Goal: Entertainment & Leisure: Consume media (video, audio)

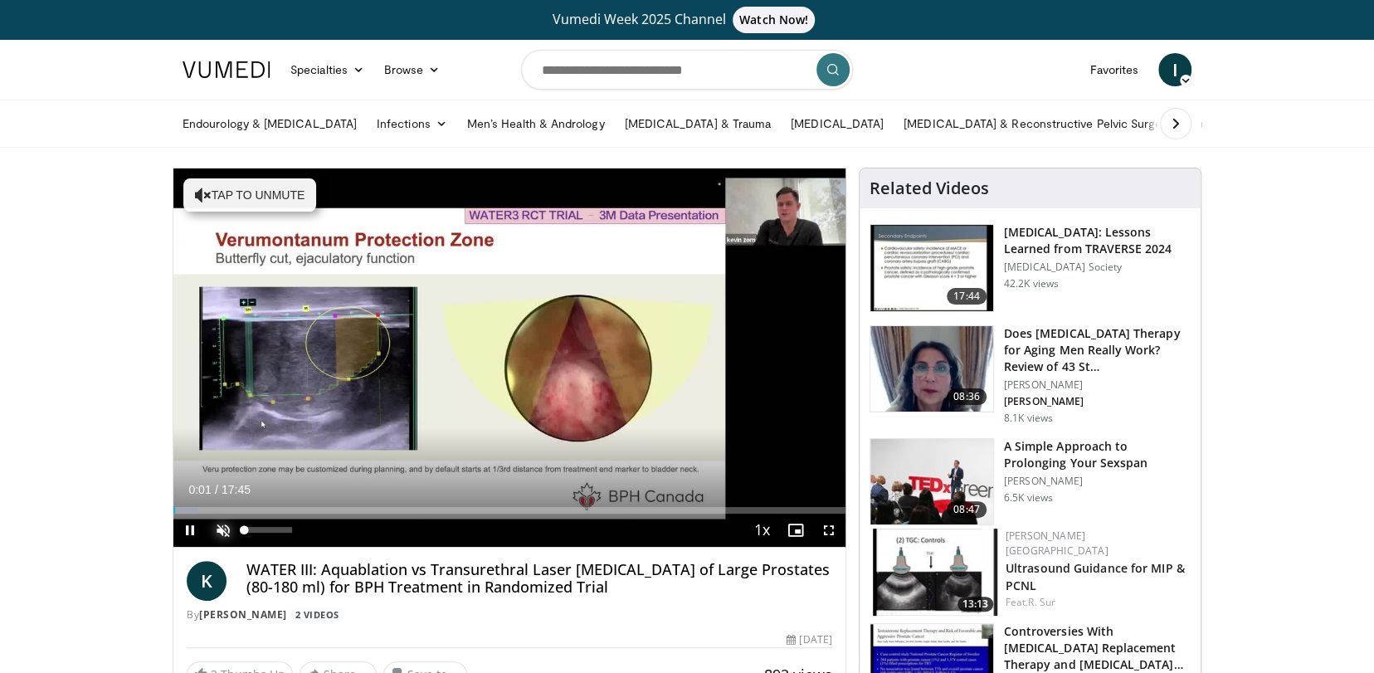
click at [220, 528] on span "Video Player" at bounding box center [223, 529] width 33 height 33
drag, startPoint x: 196, startPoint y: 508, endPoint x: 281, endPoint y: 515, distance: 85.7
click at [281, 515] on div "Current Time 2:51 / Duration 17:45 Play Skip Backward Skip Forward Mute 100% Lo…" at bounding box center [509, 529] width 672 height 33
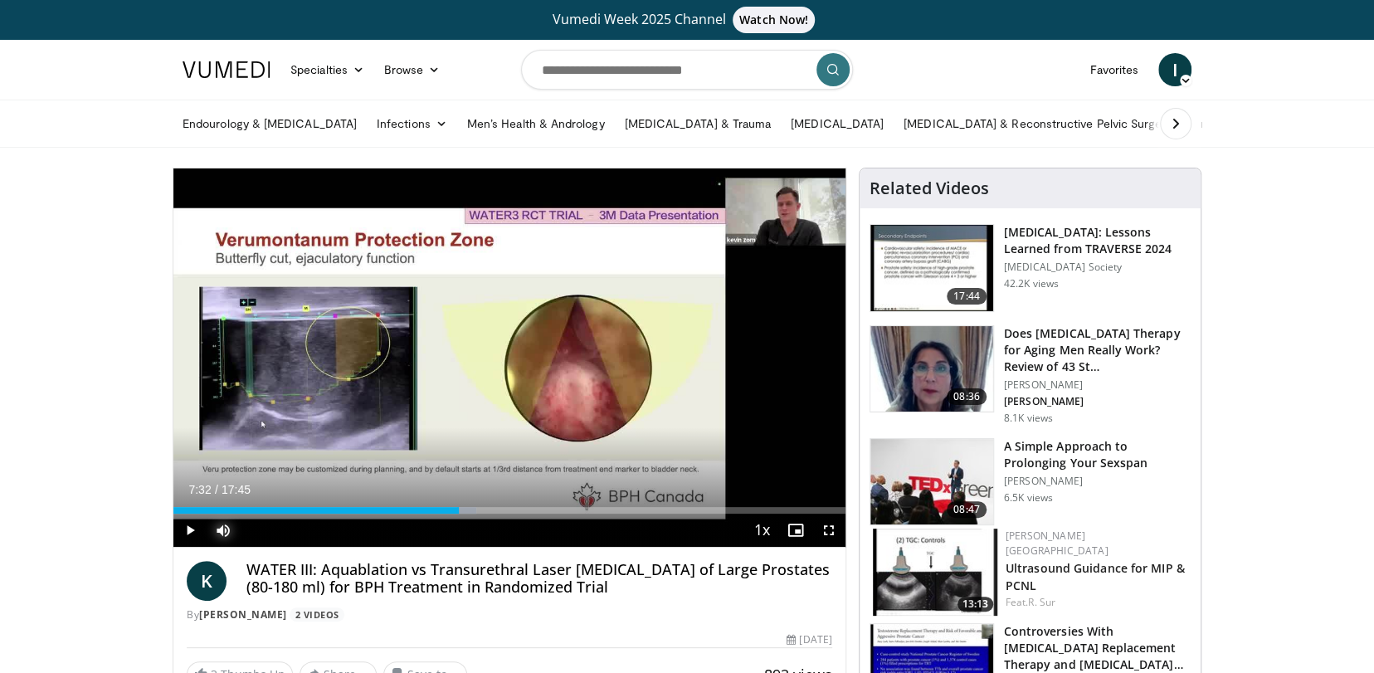
drag, startPoint x: 300, startPoint y: 510, endPoint x: 459, endPoint y: 527, distance: 159.3
click at [459, 527] on div "Current Time 7:32 / Duration 17:45 Play Skip Backward Skip Forward Mute 98% Loa…" at bounding box center [509, 529] width 672 height 33
drag, startPoint x: 498, startPoint y: 510, endPoint x: 564, endPoint y: 514, distance: 66.5
click at [564, 514] on video-js "**********" at bounding box center [509, 357] width 672 height 379
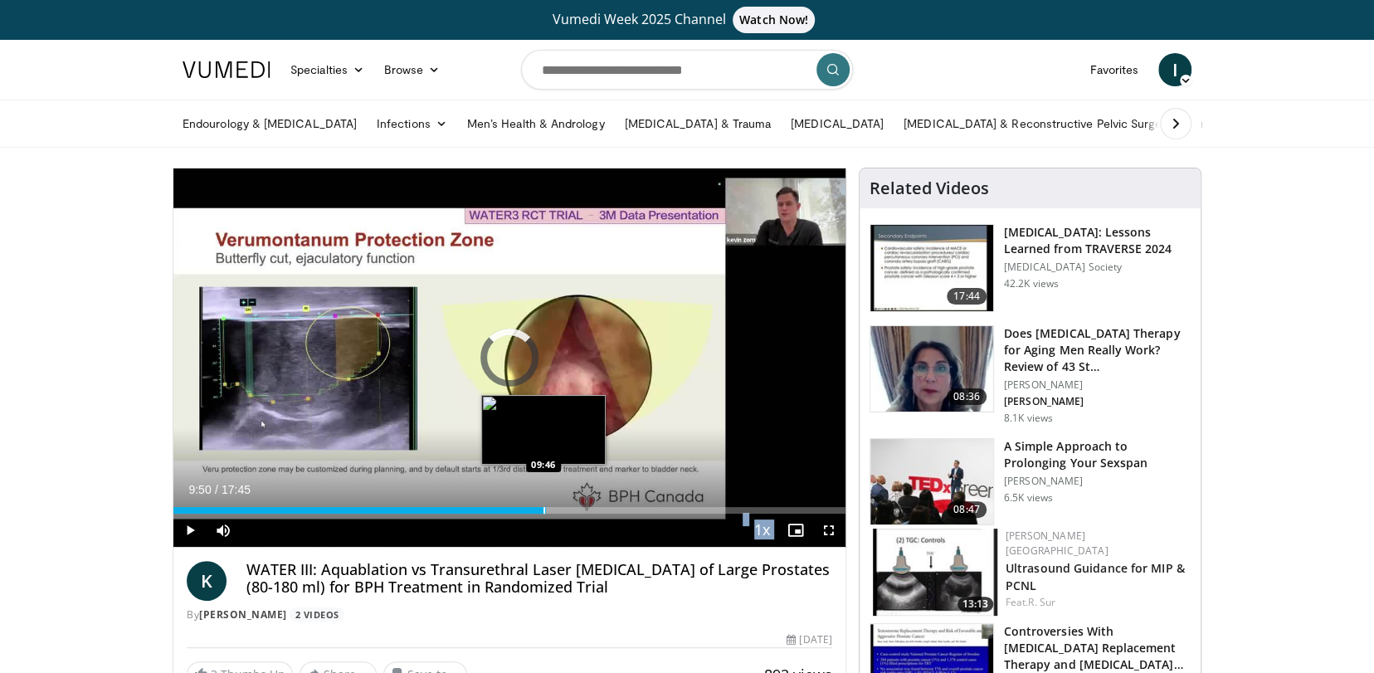
drag, startPoint x: 503, startPoint y: 510, endPoint x: 542, endPoint y: 513, distance: 39.9
click at [543, 513] on div "Progress Bar" at bounding box center [544, 510] width 2 height 7
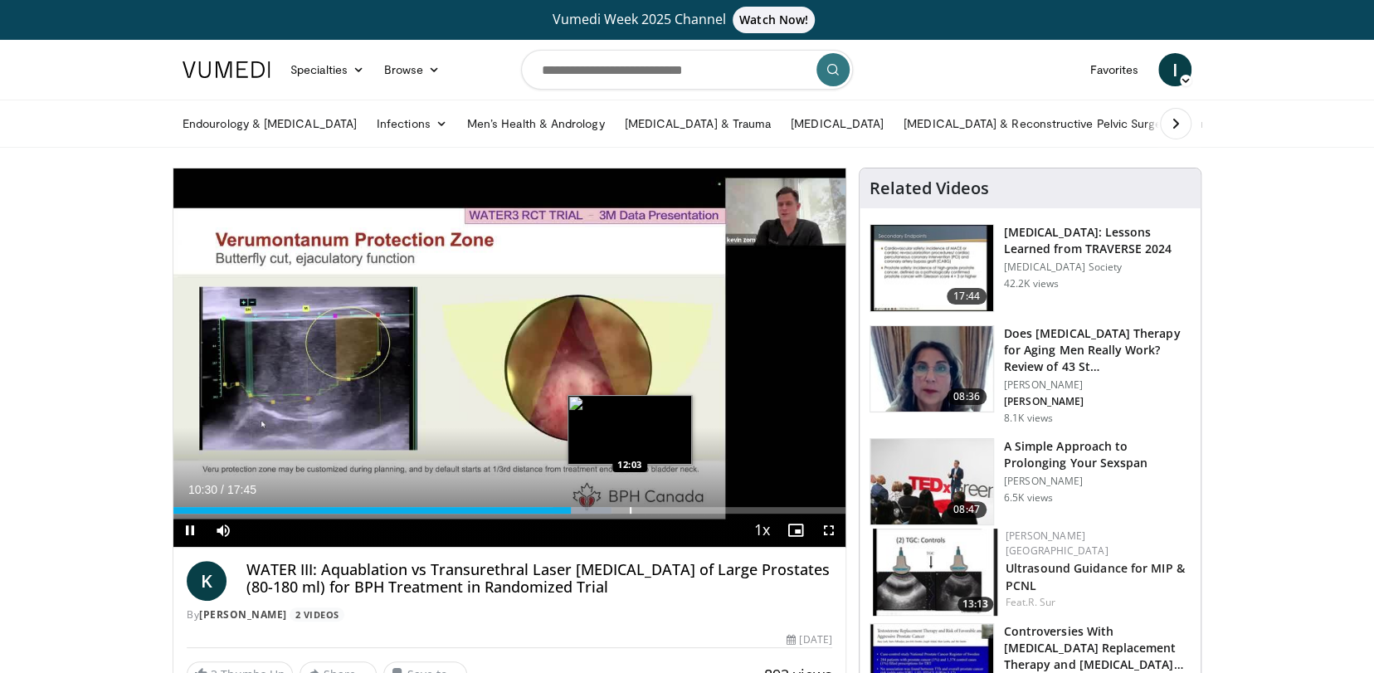
drag, startPoint x: 565, startPoint y: 510, endPoint x: 629, endPoint y: 509, distance: 63.9
click at [629, 509] on video-js "**********" at bounding box center [509, 357] width 672 height 379
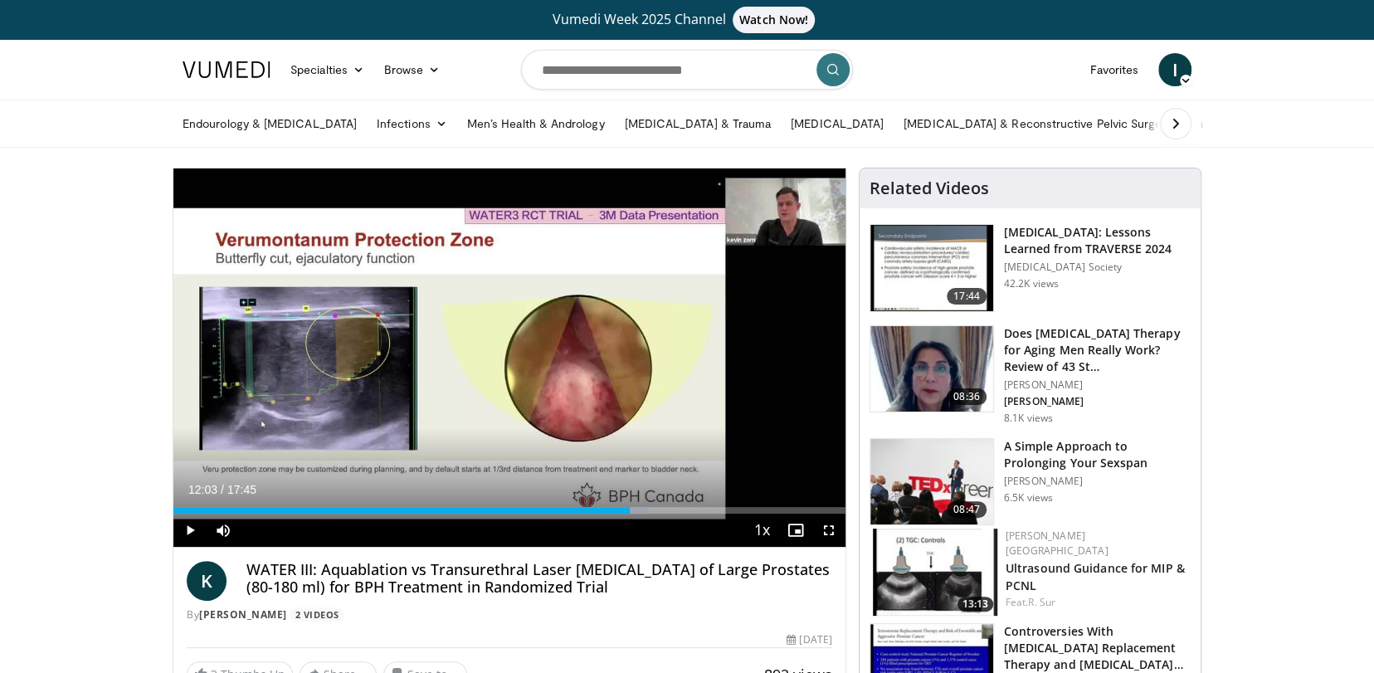
drag, startPoint x: 573, startPoint y: 511, endPoint x: 630, endPoint y: 513, distance: 56.5
click at [630, 513] on div "Current Time 12:03 / Duration 17:45 Play Skip Backward Skip Forward Mute 98% Lo…" at bounding box center [509, 529] width 672 height 33
